Goal: Transaction & Acquisition: Purchase product/service

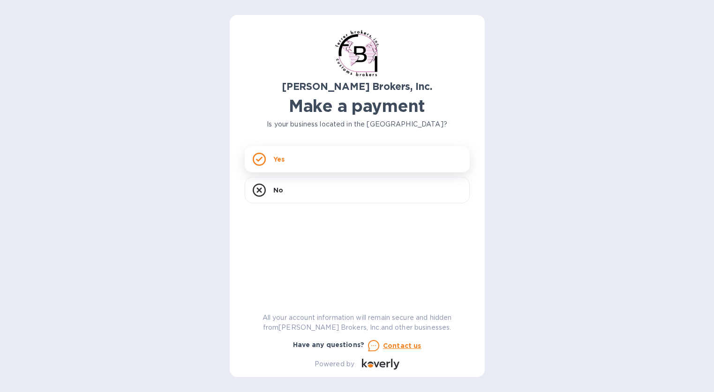
click at [304, 164] on div "Yes" at bounding box center [357, 159] width 225 height 26
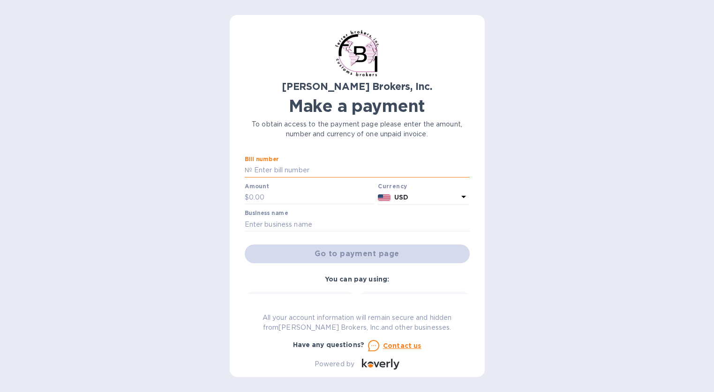
paste input "[URL][DOMAIN_NAME]"
type input "[URL][DOMAIN_NAME]"
drag, startPoint x: 434, startPoint y: 170, endPoint x: 142, endPoint y: 166, distance: 291.5
click at [142, 166] on div "[PERSON_NAME] Brokers, Inc. Make a payment To obtain access to the payment page…" at bounding box center [357, 196] width 714 height 392
click at [646, 58] on div "[PERSON_NAME] Brokers, Inc. Make a payment To obtain access to the payment page…" at bounding box center [357, 196] width 714 height 392
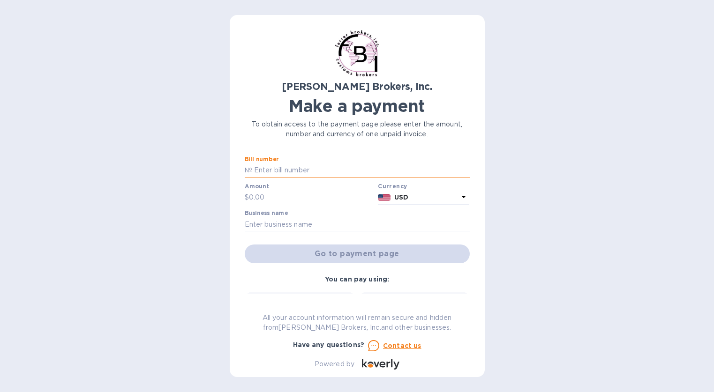
paste input "297528A"
type input "297528A"
click at [267, 199] on input "text" at bounding box center [312, 198] width 126 height 14
type input "160.00"
click at [260, 228] on input "text" at bounding box center [357, 224] width 225 height 14
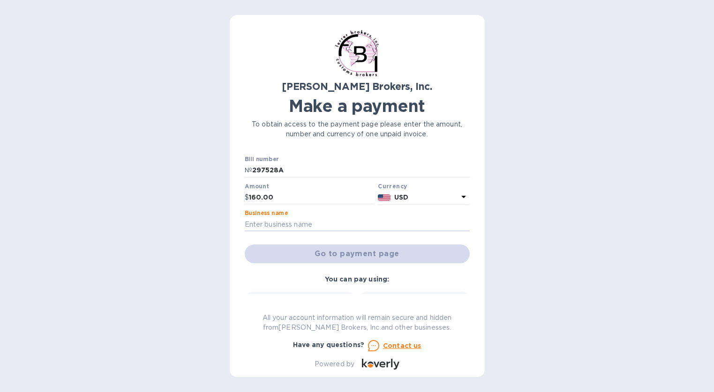
type input "[PERSON_NAME] - [PERSON_NAME] Inc."
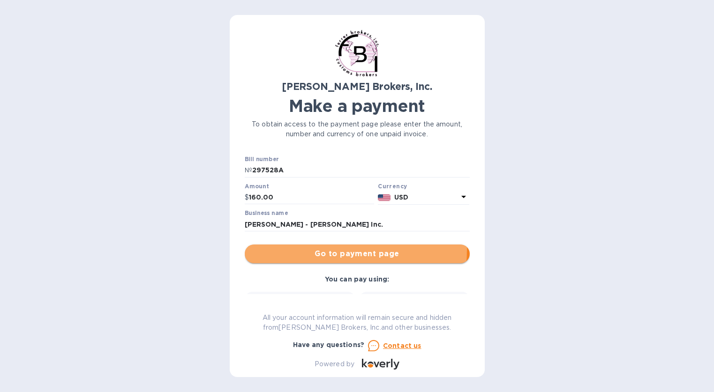
click at [320, 250] on span "Go to payment page" at bounding box center [357, 253] width 210 height 11
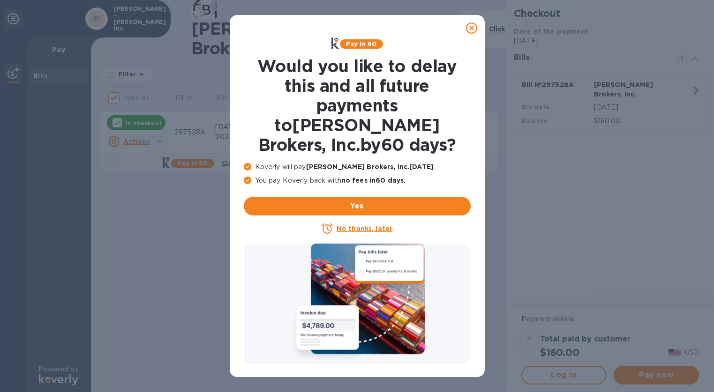
click at [350, 225] on u "No thanks, later" at bounding box center [364, 228] width 56 height 7
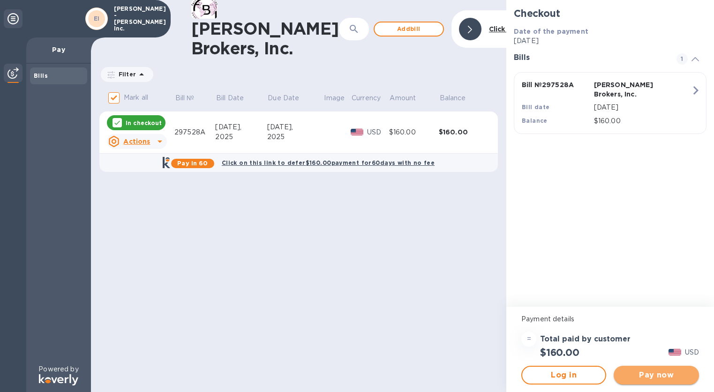
click at [640, 370] on span "Pay now" at bounding box center [656, 375] width 70 height 11
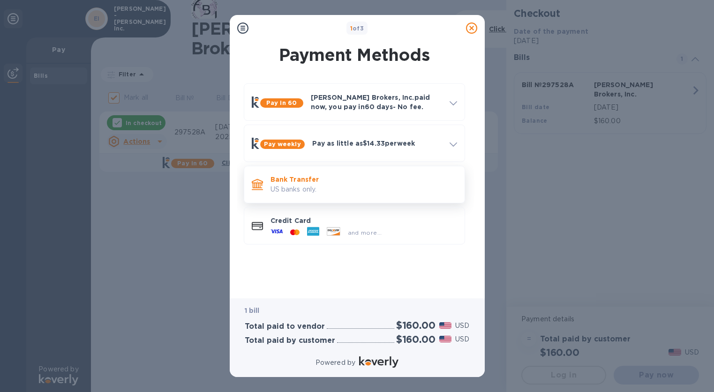
click at [308, 184] on p "Bank Transfer" at bounding box center [363, 179] width 186 height 9
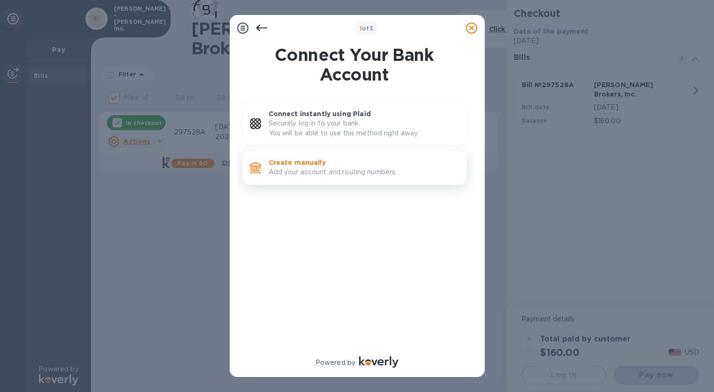
click at [306, 175] on p "Add your account and routing numbers." at bounding box center [363, 172] width 190 height 10
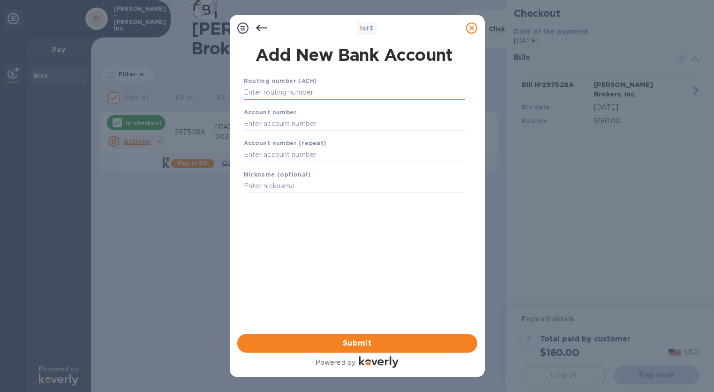
click at [323, 88] on input "text" at bounding box center [354, 93] width 221 height 14
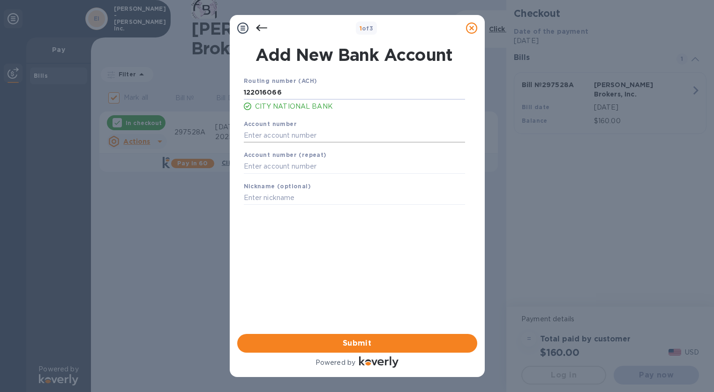
type input "122016066"
click at [313, 134] on input "text" at bounding box center [354, 135] width 221 height 14
type input "006524052"
click at [295, 166] on input "text" at bounding box center [354, 167] width 221 height 14
type input "006524052"
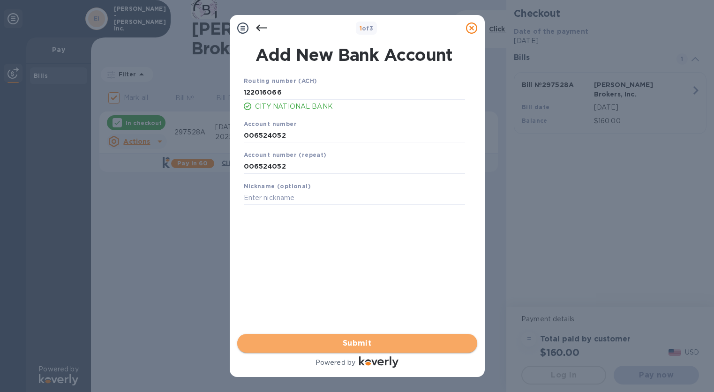
click at [393, 346] on span "Submit" at bounding box center [357, 343] width 225 height 11
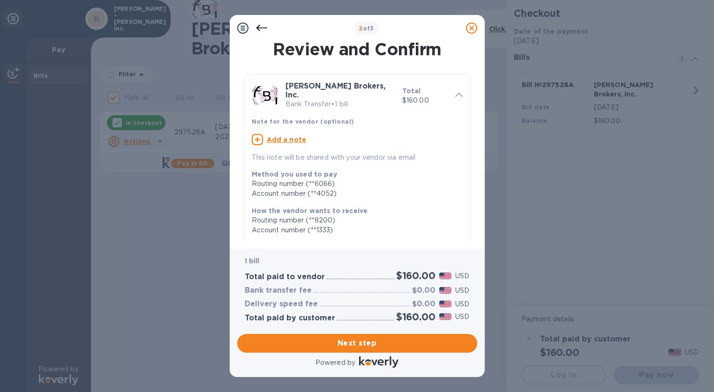
click at [298, 136] on u "Add a note" at bounding box center [287, 139] width 40 height 7
click at [298, 137] on textarea at bounding box center [350, 141] width 196 height 8
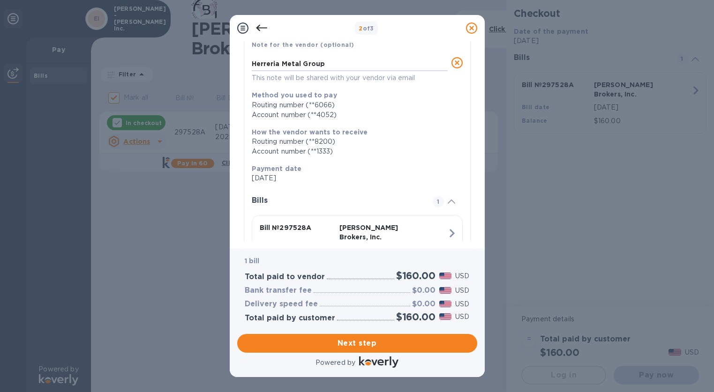
scroll to position [94, 0]
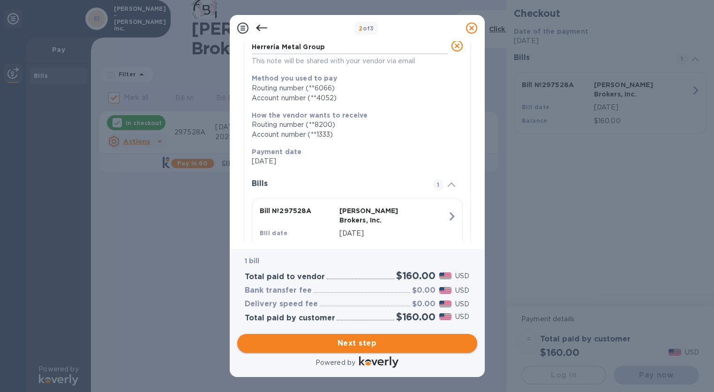
type textarea "Herreria Metal Group"
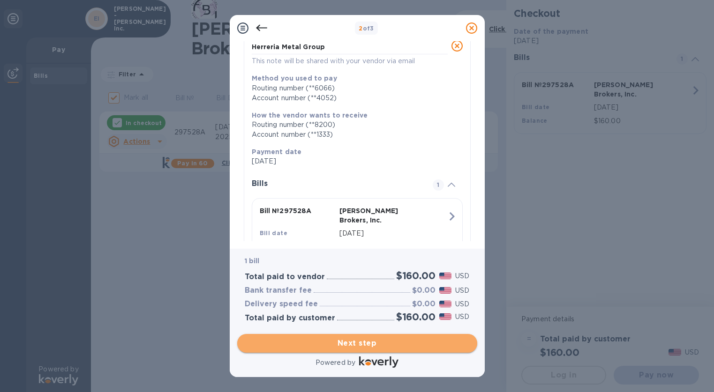
click at [381, 340] on span "Next step" at bounding box center [357, 343] width 225 height 11
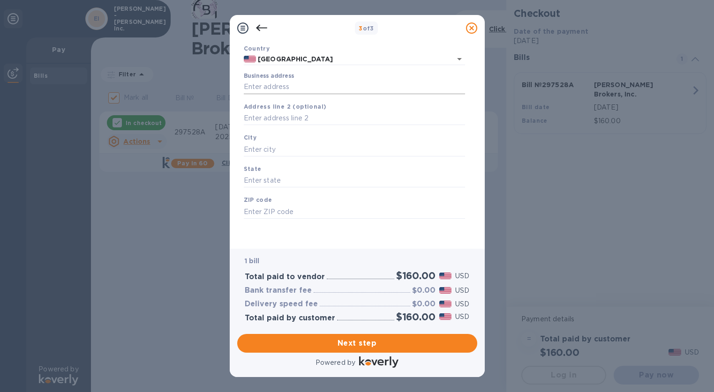
click at [283, 90] on input "Business address" at bounding box center [354, 87] width 221 height 14
type input "9"
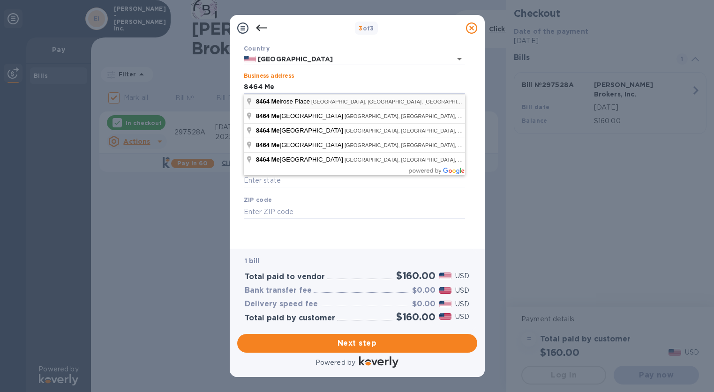
type input "[STREET_ADDRESS][PERSON_NAME]"
type input "[GEOGRAPHIC_DATA]"
type input "CA"
type input "90069"
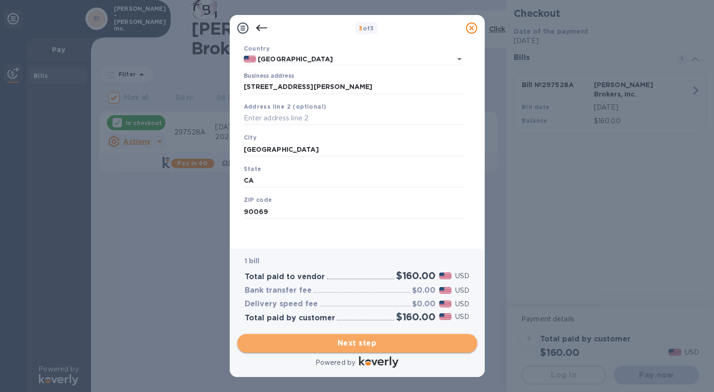
click at [358, 339] on span "Next step" at bounding box center [357, 343] width 225 height 11
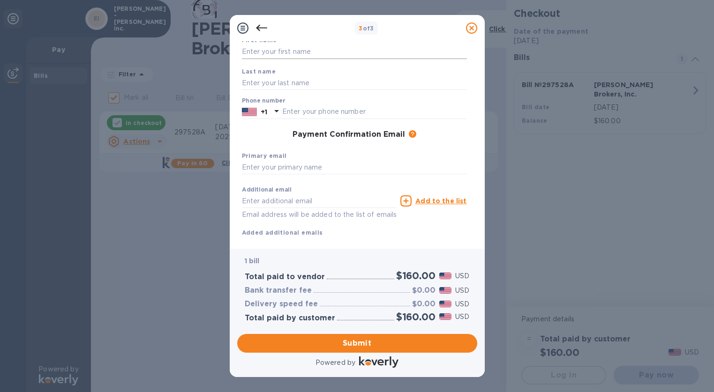
click at [290, 53] on input "text" at bounding box center [354, 52] width 225 height 14
type input "[PERSON_NAME]"
type input "3236534142"
type input "[PERSON_NAME][EMAIL_ADDRESS][DOMAIN_NAME]"
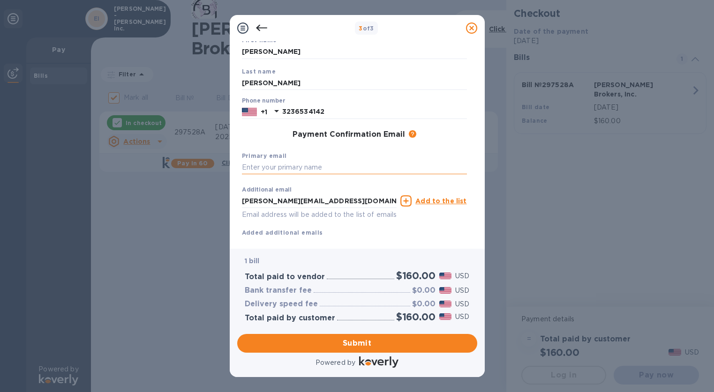
click at [320, 167] on input "text" at bounding box center [354, 168] width 225 height 14
type input "[PERSON_NAME][EMAIL_ADDRESS][DOMAIN_NAME]"
type input "H"
type input "[EMAIL_ADDRESS][DOMAIN_NAME]"
click at [363, 342] on span "Submit" at bounding box center [357, 343] width 225 height 11
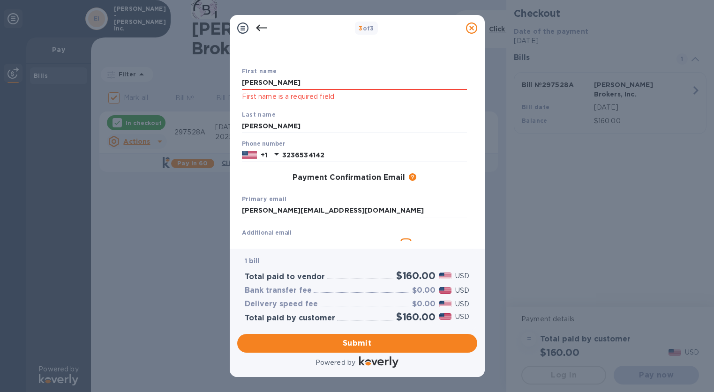
scroll to position [0, 0]
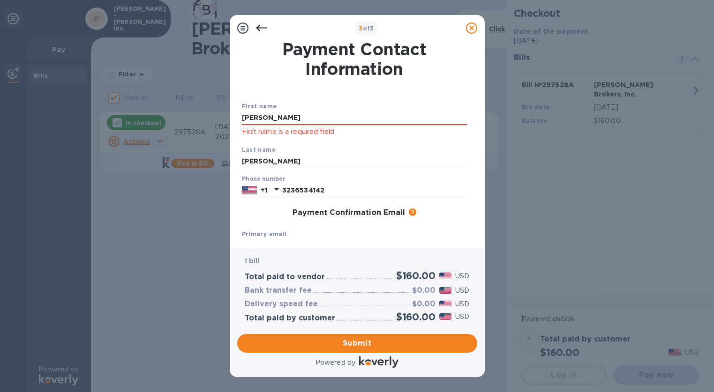
drag, startPoint x: 310, startPoint y: 119, endPoint x: 121, endPoint y: 103, distance: 189.5
click at [121, 103] on div "3 of 3 Payment Contact Information First name [PERSON_NAME] First name is a req…" at bounding box center [357, 196] width 714 height 392
type input "[PERSON_NAME]"
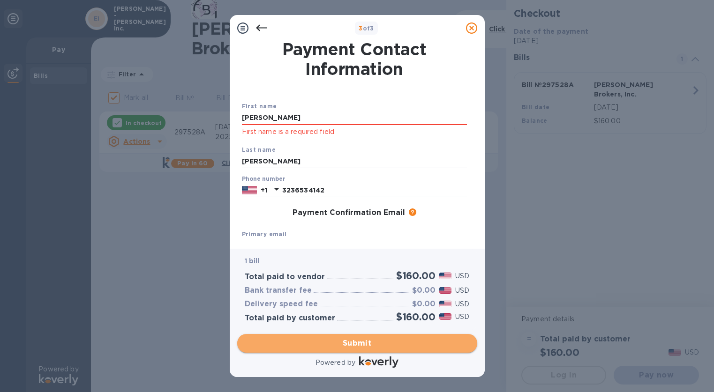
click at [343, 341] on span "Submit" at bounding box center [357, 343] width 225 height 11
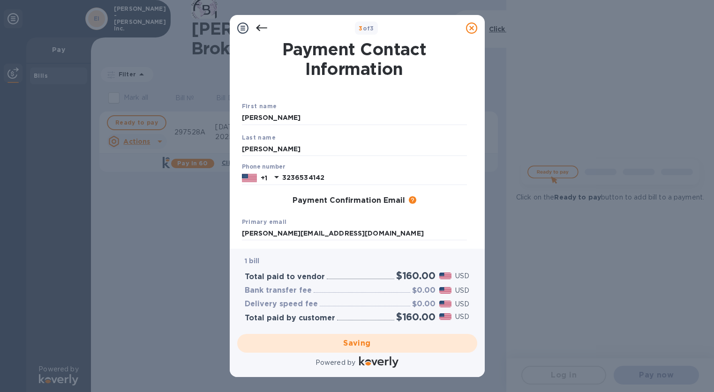
checkbox input "false"
